Goal: Task Accomplishment & Management: Use online tool/utility

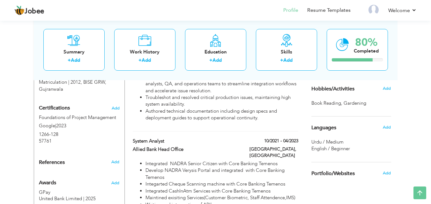
scroll to position [383, 0]
click at [387, 127] on span "Add" at bounding box center [386, 127] width 8 height 6
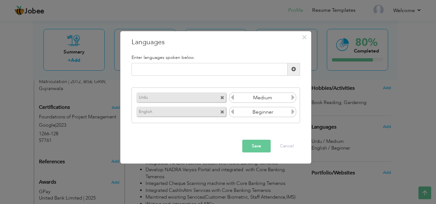
click at [294, 111] on icon at bounding box center [293, 112] width 6 height 6
click at [261, 145] on button "Save" at bounding box center [256, 146] width 28 height 13
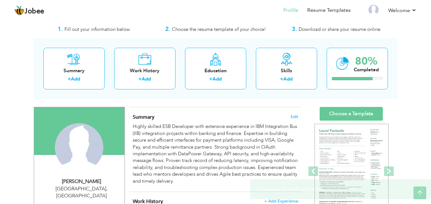
scroll to position [0, 0]
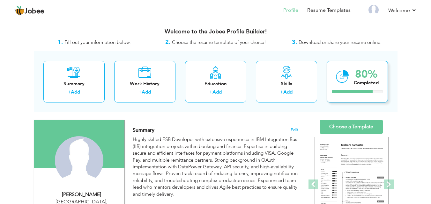
click at [348, 76] on icon at bounding box center [342, 76] width 13 height 21
click at [324, 10] on link "Resume Templates" at bounding box center [328, 10] width 43 height 7
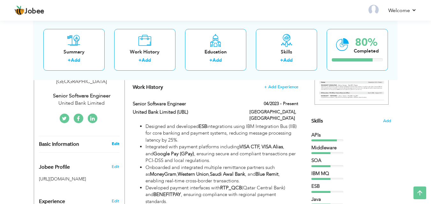
click at [118, 141] on link "Edit" at bounding box center [116, 144] width 8 height 6
select select "number:166"
select select "number:8"
type input "United Bank Limited"
type input "Senior Software Engineer"
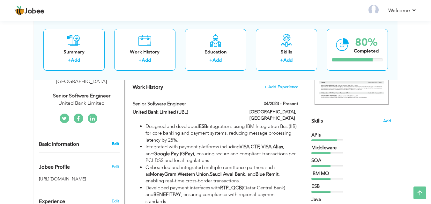
type input "www.linkedin.com/in/aqib-javed-87b51a116"
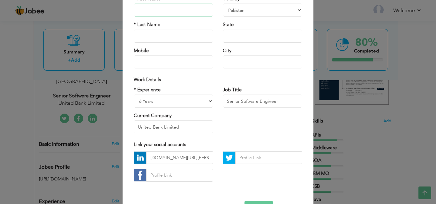
scroll to position [64, 0]
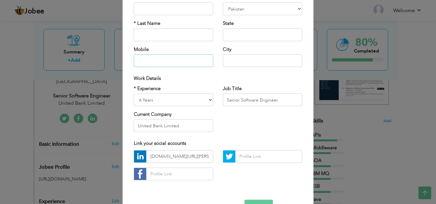
click at [137, 61] on input "text" at bounding box center [173, 61] width 79 height 13
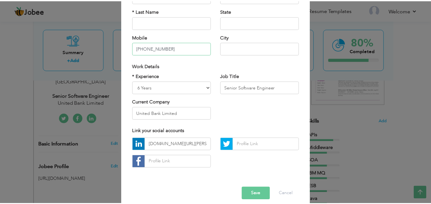
scroll to position [83, 0]
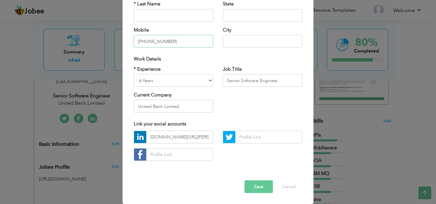
type input "[PHONE_NUMBER]"
click at [258, 188] on button "Save" at bounding box center [258, 187] width 28 height 13
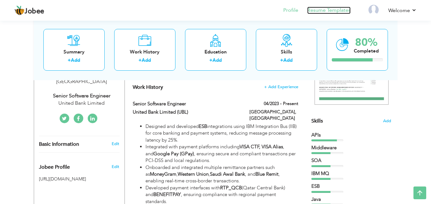
click at [338, 9] on link "Resume Templates" at bounding box center [328, 10] width 43 height 7
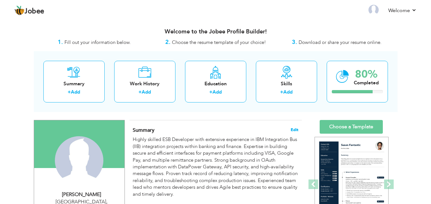
click at [291, 129] on span "Edit" at bounding box center [295, 130] width 8 height 4
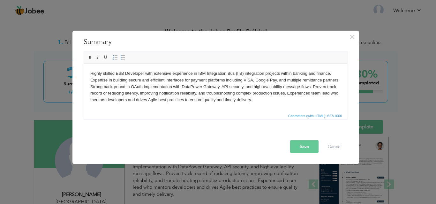
click at [252, 101] on body "Highly skilled ESB Developer with extensive experience in IBM Integration Bus (…" at bounding box center [215, 86] width 251 height 33
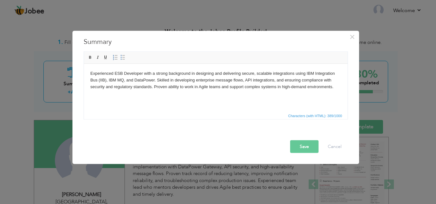
click at [304, 146] on button "Save" at bounding box center [304, 146] width 28 height 13
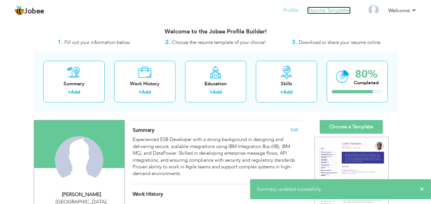
click at [330, 12] on link "Resume Templates" at bounding box center [328, 10] width 43 height 7
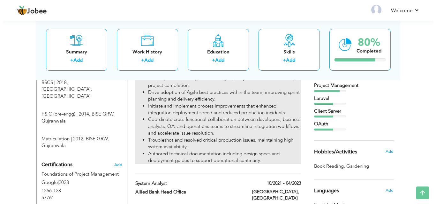
scroll to position [383, 0]
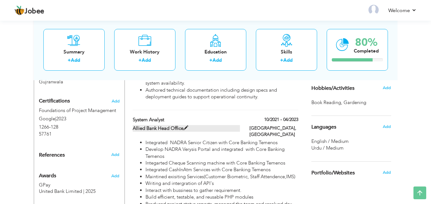
click at [184, 126] on span at bounding box center [185, 128] width 5 height 5
type input "System Analyst"
type input "Allied Bank Head Office"
type input "10/2021"
type input "04/2023"
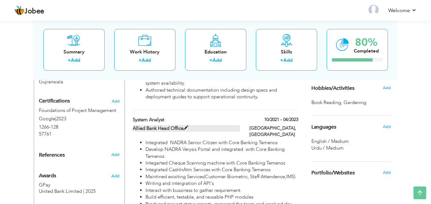
type input "[GEOGRAPHIC_DATA]"
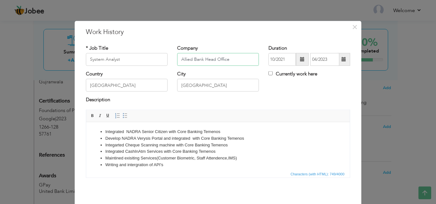
click at [234, 53] on input "Allied Bank Head Office" at bounding box center [218, 59] width 82 height 13
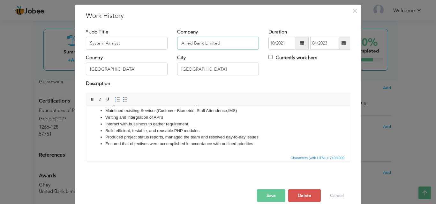
scroll to position [25, 0]
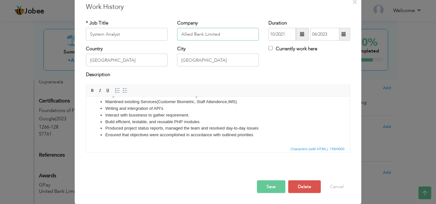
type input "Allied Bank Limited"
click at [266, 187] on button "Save" at bounding box center [271, 187] width 28 height 13
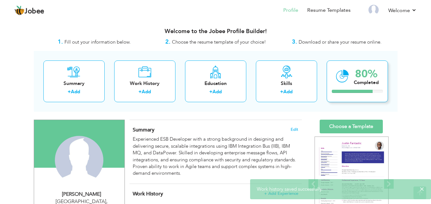
scroll to position [0, 0]
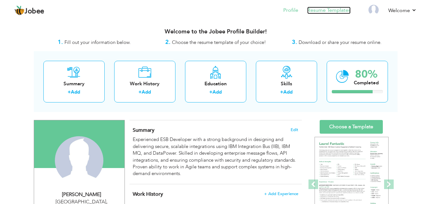
click at [333, 11] on link "Resume Templates" at bounding box center [328, 10] width 43 height 7
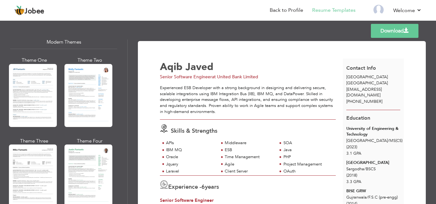
scroll to position [306, 0]
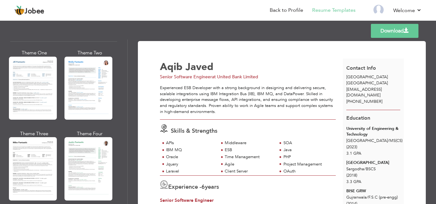
click at [30, 91] on div at bounding box center [33, 88] width 48 height 63
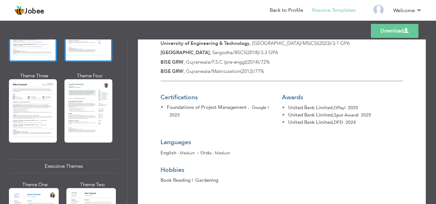
scroll to position [370, 0]
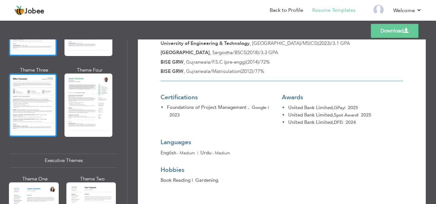
click at [40, 112] on div at bounding box center [33, 105] width 48 height 63
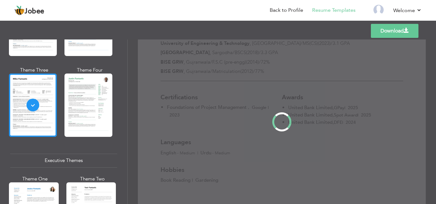
scroll to position [0, 0]
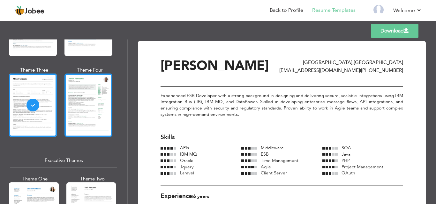
click at [88, 111] on div at bounding box center [88, 105] width 48 height 63
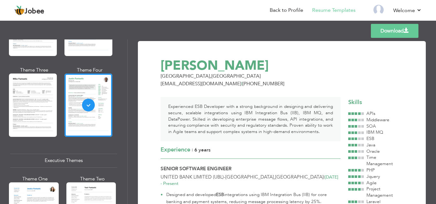
click at [10, 108] on div at bounding box center [33, 105] width 48 height 63
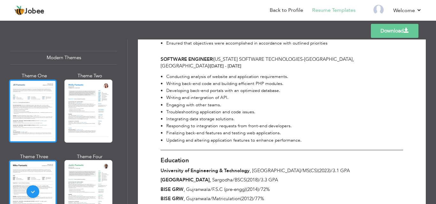
scroll to position [274, 0]
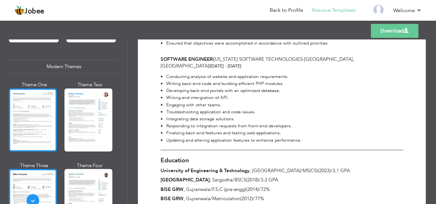
click at [28, 129] on div at bounding box center [33, 120] width 48 height 63
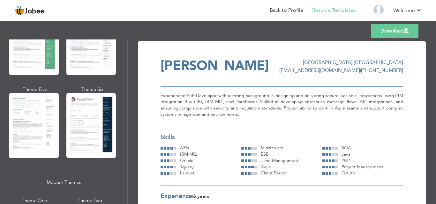
scroll to position [115, 0]
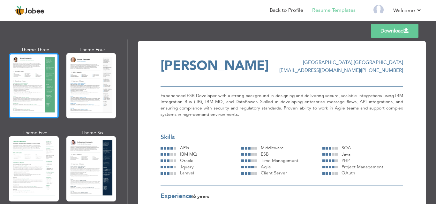
click at [45, 92] on div at bounding box center [34, 85] width 50 height 65
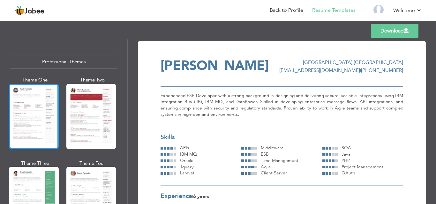
scroll to position [0, 0]
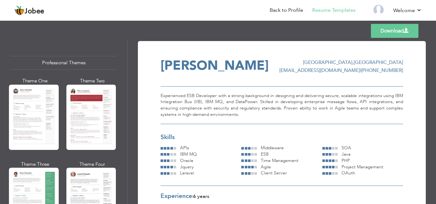
click at [30, 117] on div at bounding box center [34, 117] width 50 height 65
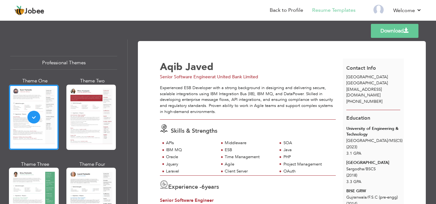
click at [392, 32] on link "Download" at bounding box center [395, 31] width 48 height 14
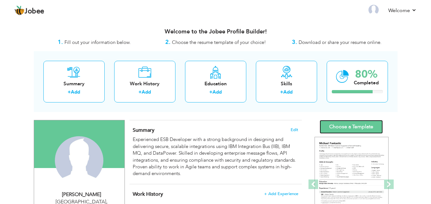
click at [356, 126] on link "Choose a Template" at bounding box center [351, 127] width 63 height 14
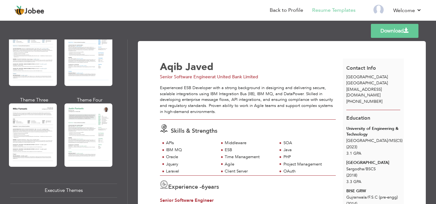
scroll to position [306, 0]
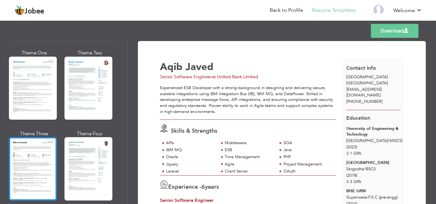
click at [34, 158] on div at bounding box center [33, 168] width 48 height 63
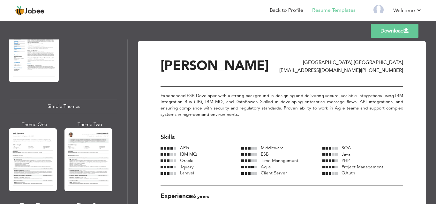
scroll to position [1135, 0]
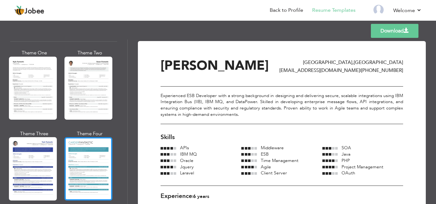
click at [88, 147] on div at bounding box center [88, 168] width 48 height 63
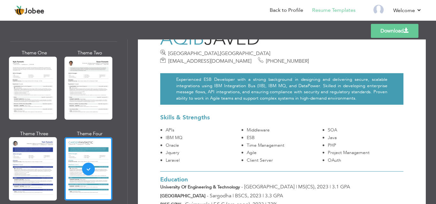
scroll to position [0, 0]
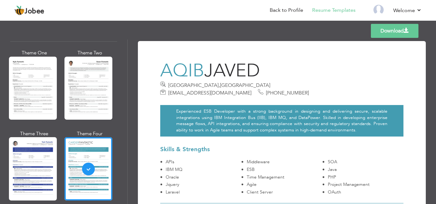
click at [392, 31] on link "Download" at bounding box center [395, 31] width 48 height 14
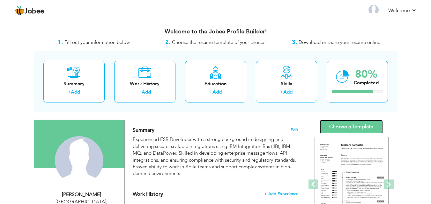
click at [357, 129] on link "Choose a Template" at bounding box center [351, 127] width 63 height 14
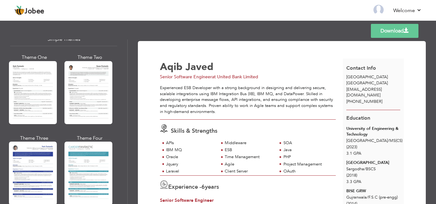
scroll to position [1135, 0]
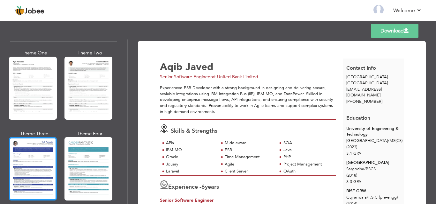
click at [35, 141] on div at bounding box center [33, 168] width 48 height 63
